Goal: Information Seeking & Learning: Learn about a topic

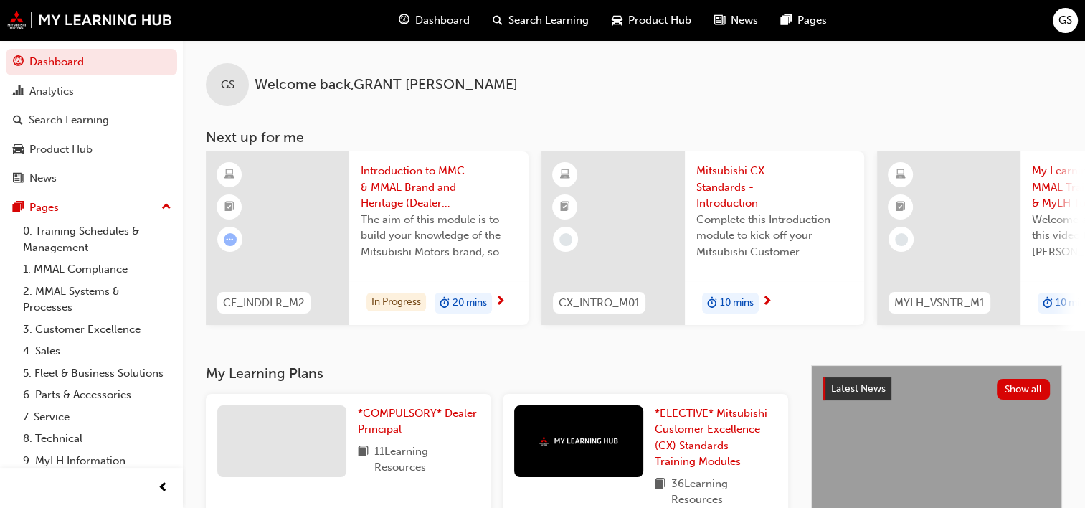
click at [489, 298] on div "20 mins" at bounding box center [463, 304] width 57 height 22
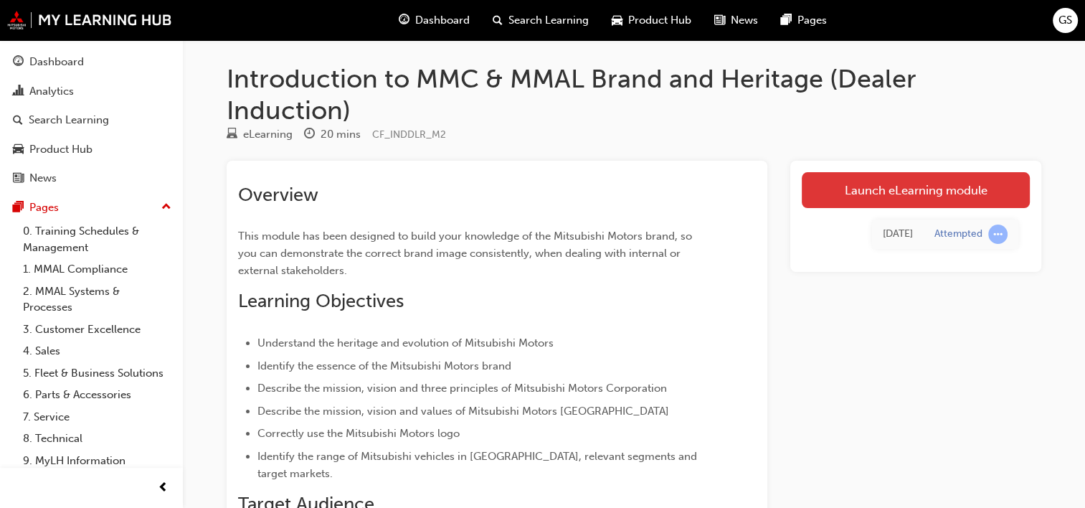
click at [904, 189] on link "Launch eLearning module" at bounding box center [916, 190] width 228 height 36
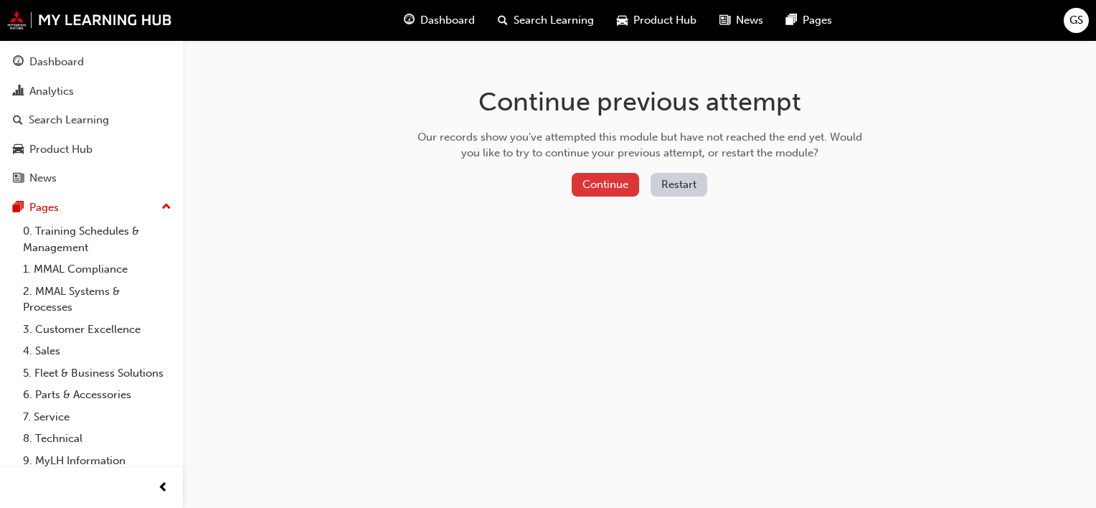
click at [617, 184] on button "Continue" at bounding box center [605, 185] width 67 height 24
